Goal: Navigation & Orientation: Go to known website

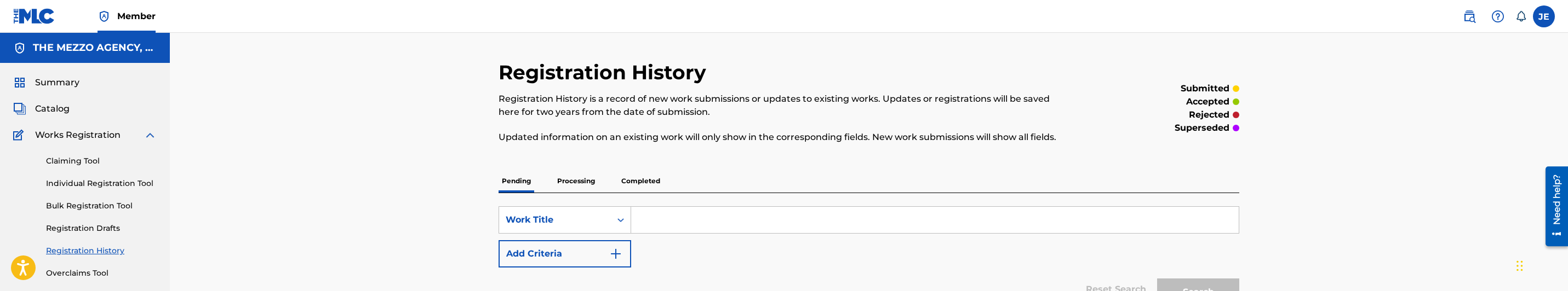
click at [43, 17] on img at bounding box center [34, 16] width 42 height 16
